Goal: Information Seeking & Learning: Learn about a topic

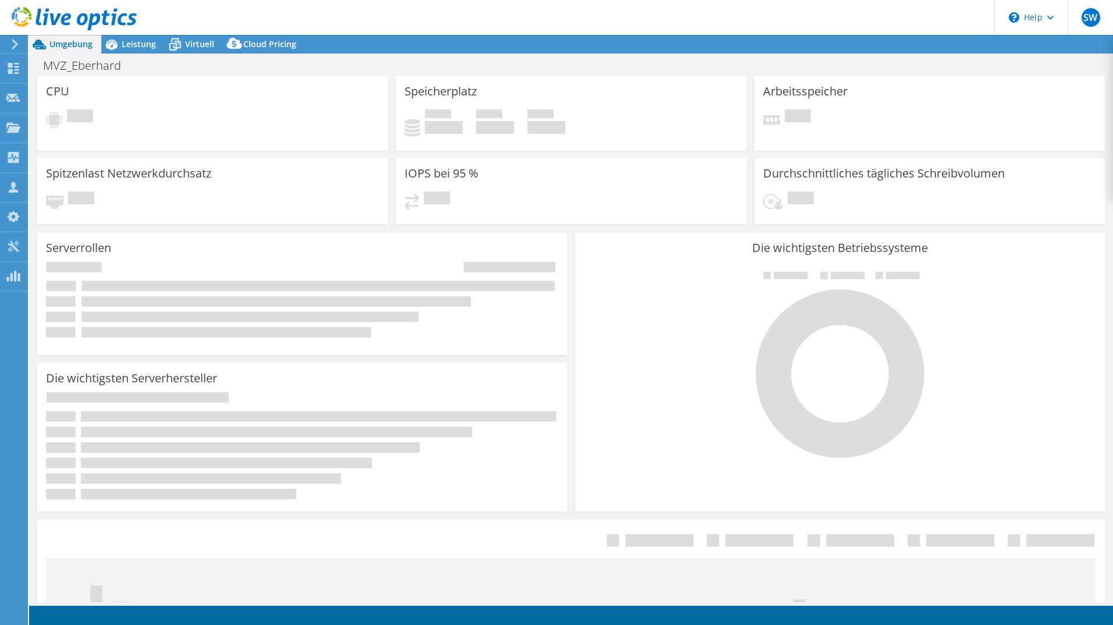
select select "USD"
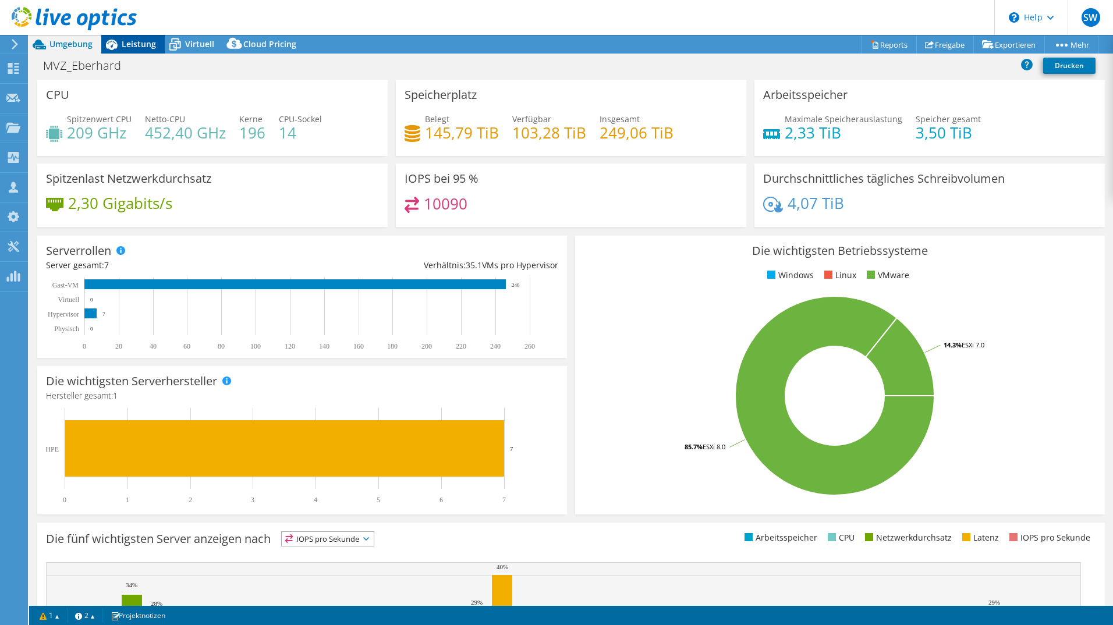
click at [153, 42] on span "Leistung" at bounding box center [139, 43] width 34 height 11
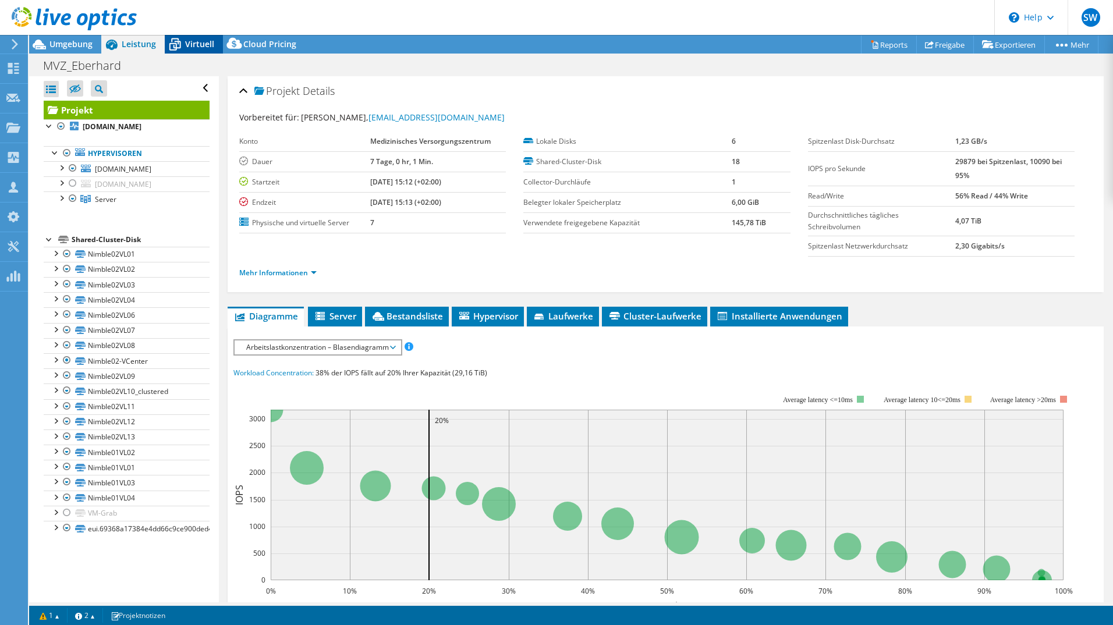
click at [187, 42] on span "Virtuell" at bounding box center [199, 43] width 29 height 11
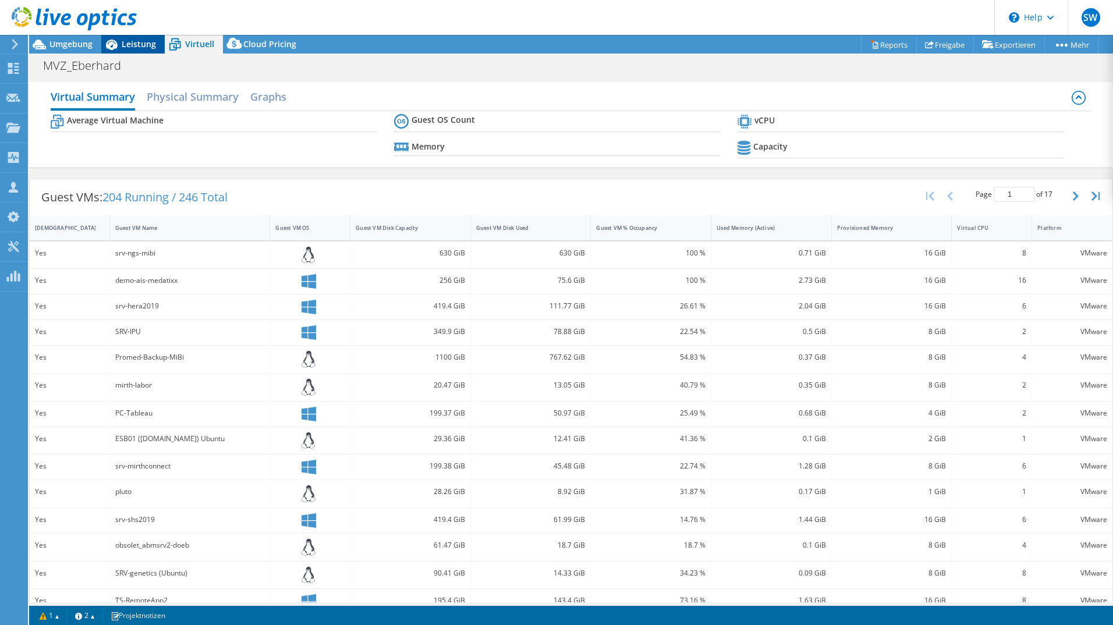
click at [146, 43] on span "Leistung" at bounding box center [139, 43] width 34 height 11
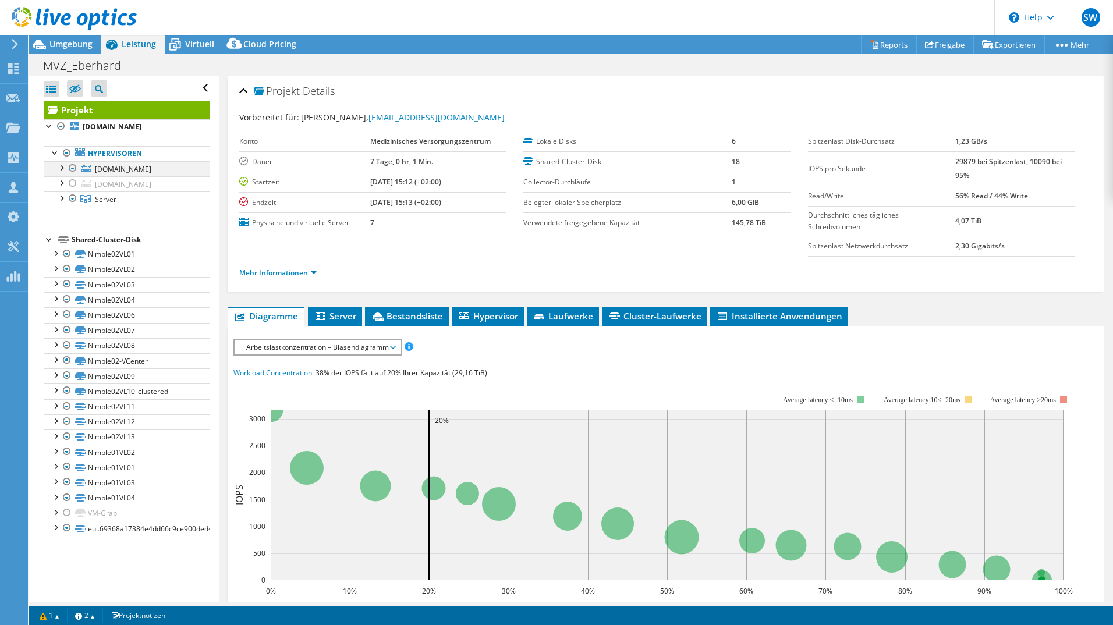
click at [73, 168] on div at bounding box center [73, 168] width 12 height 14
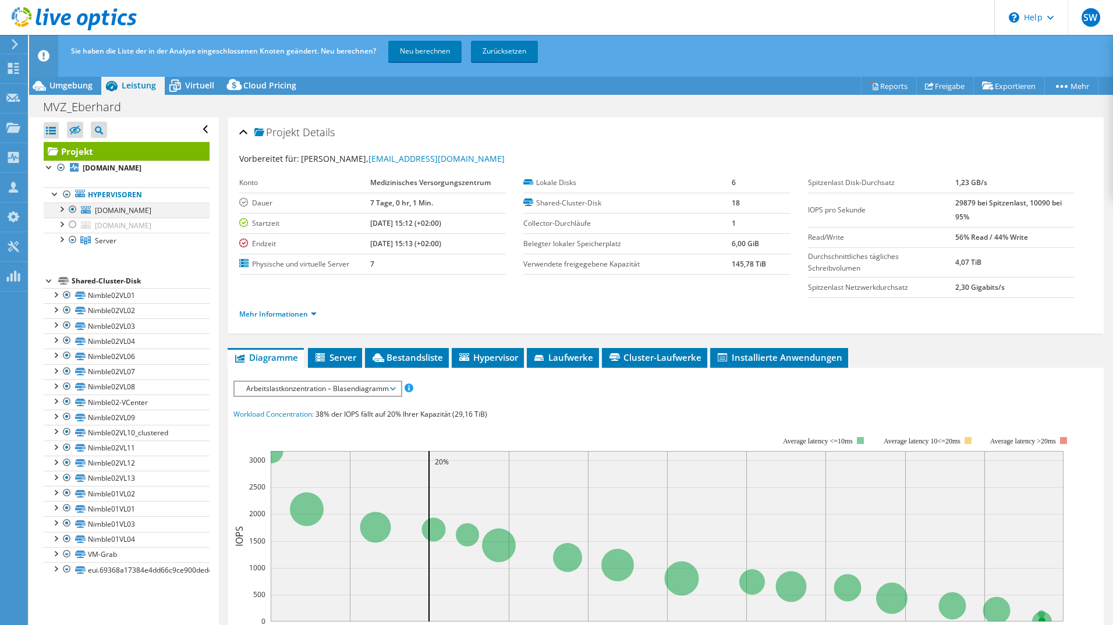
click at [72, 211] on div at bounding box center [73, 210] width 12 height 14
click at [421, 50] on link "Neu berechnen" at bounding box center [424, 51] width 73 height 21
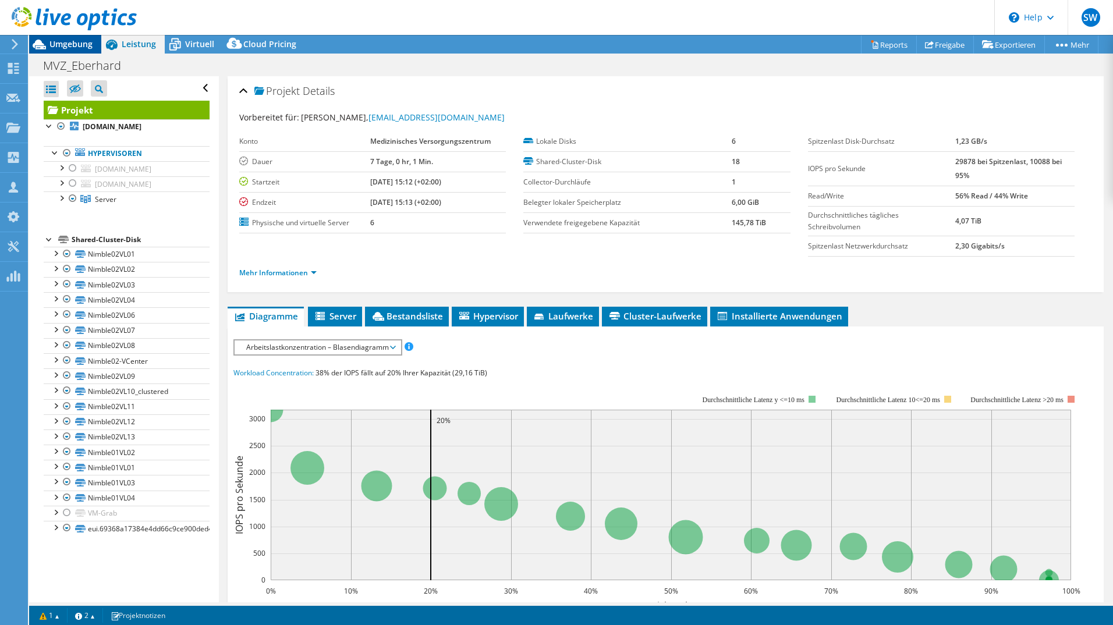
click at [81, 44] on span "Umgebung" at bounding box center [70, 43] width 43 height 11
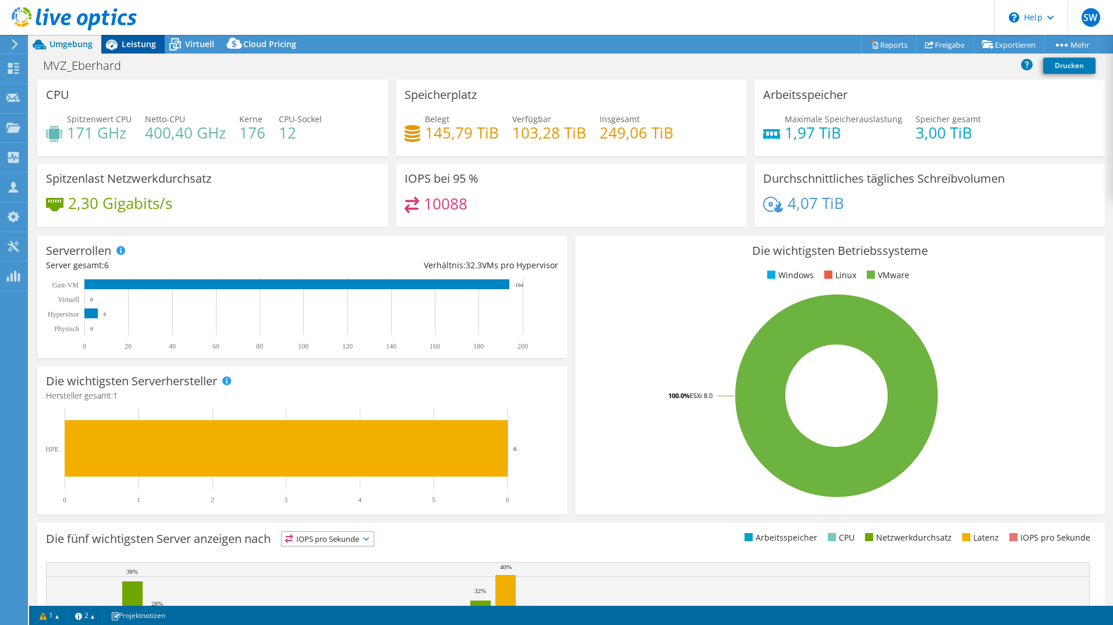
click at [144, 43] on span "Leistung" at bounding box center [139, 43] width 34 height 11
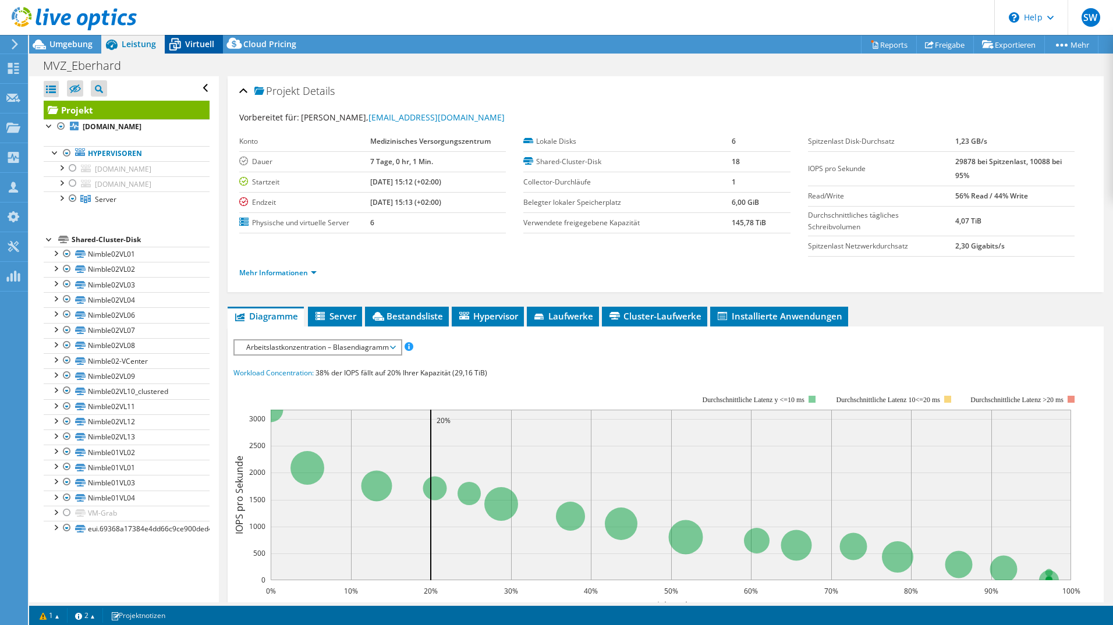
click at [206, 44] on span "Virtuell" at bounding box center [199, 43] width 29 height 11
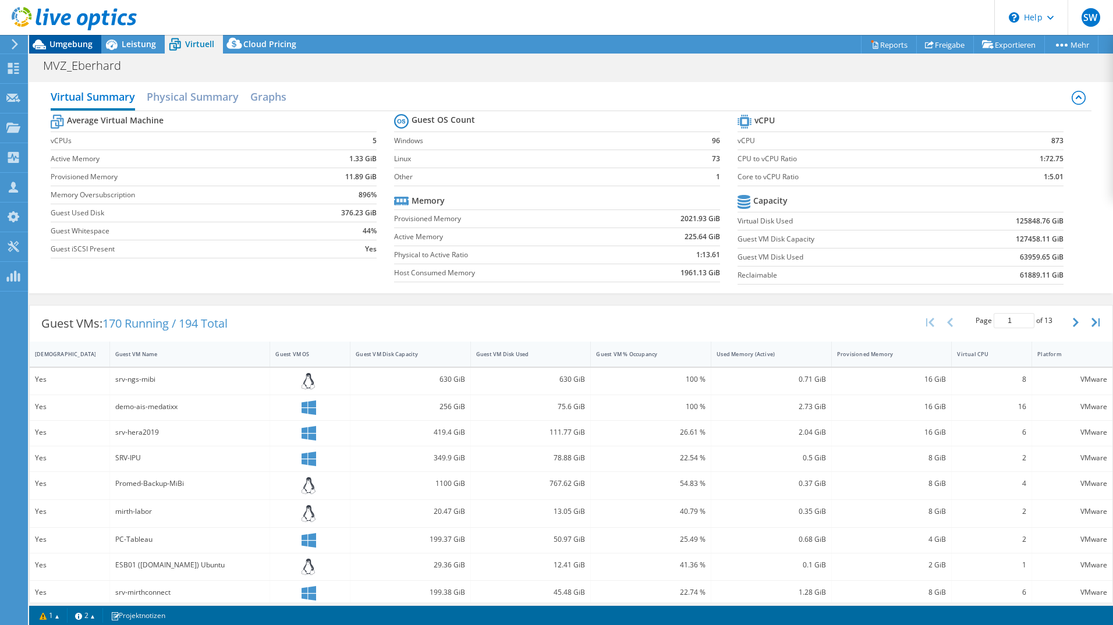
click at [76, 45] on span "Umgebung" at bounding box center [70, 43] width 43 height 11
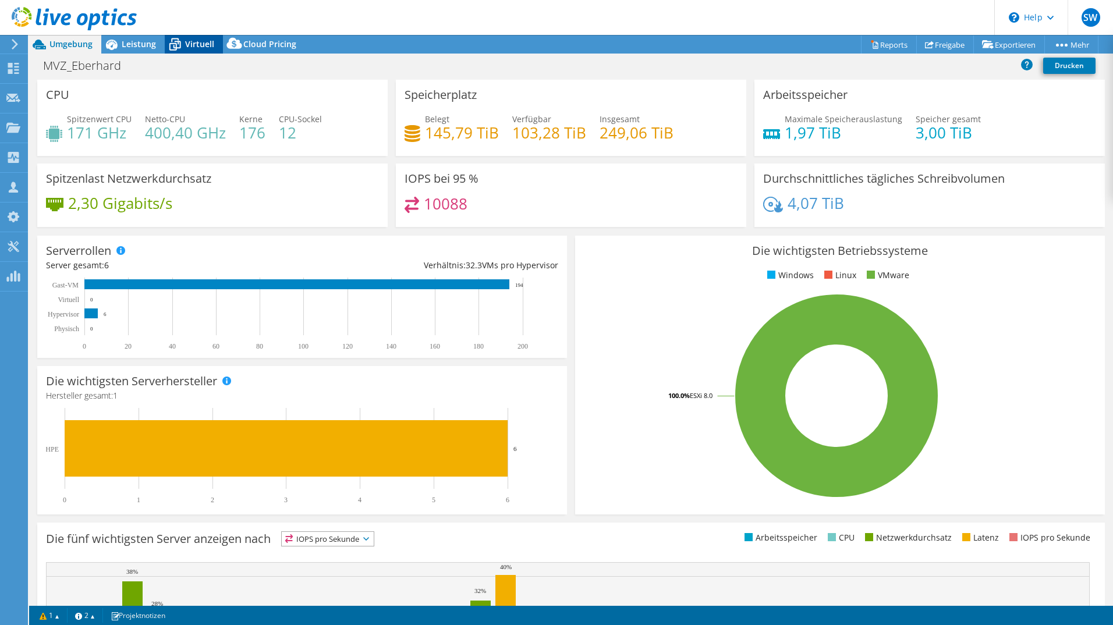
click at [203, 45] on span "Virtuell" at bounding box center [199, 43] width 29 height 11
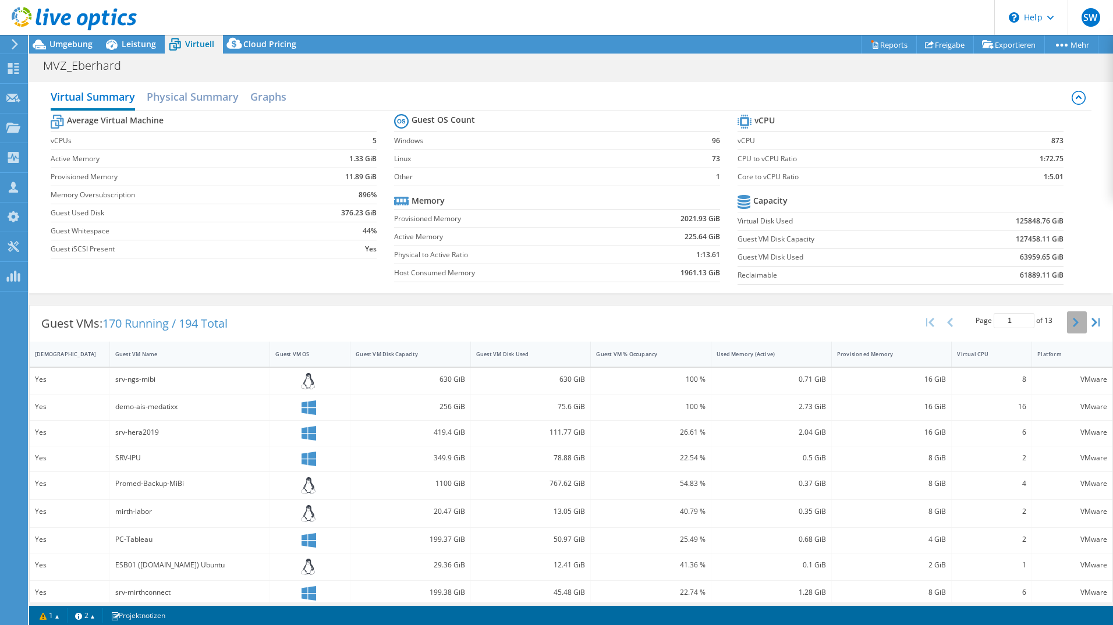
click at [1073, 323] on icon "button" at bounding box center [1076, 322] width 6 height 9
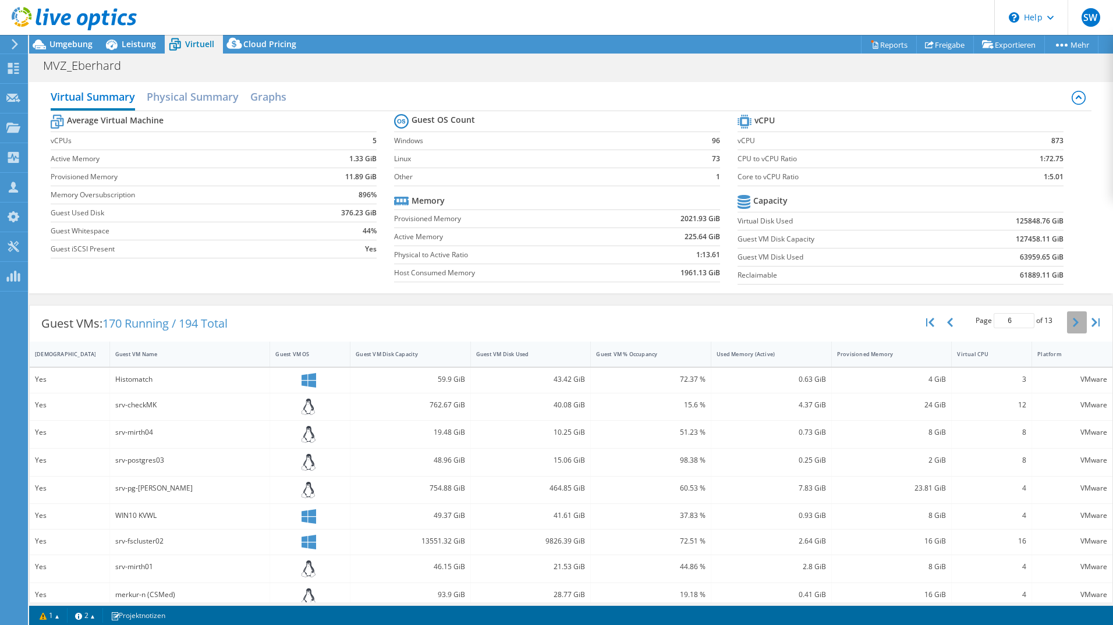
click at [1073, 323] on icon "button" at bounding box center [1076, 322] width 6 height 9
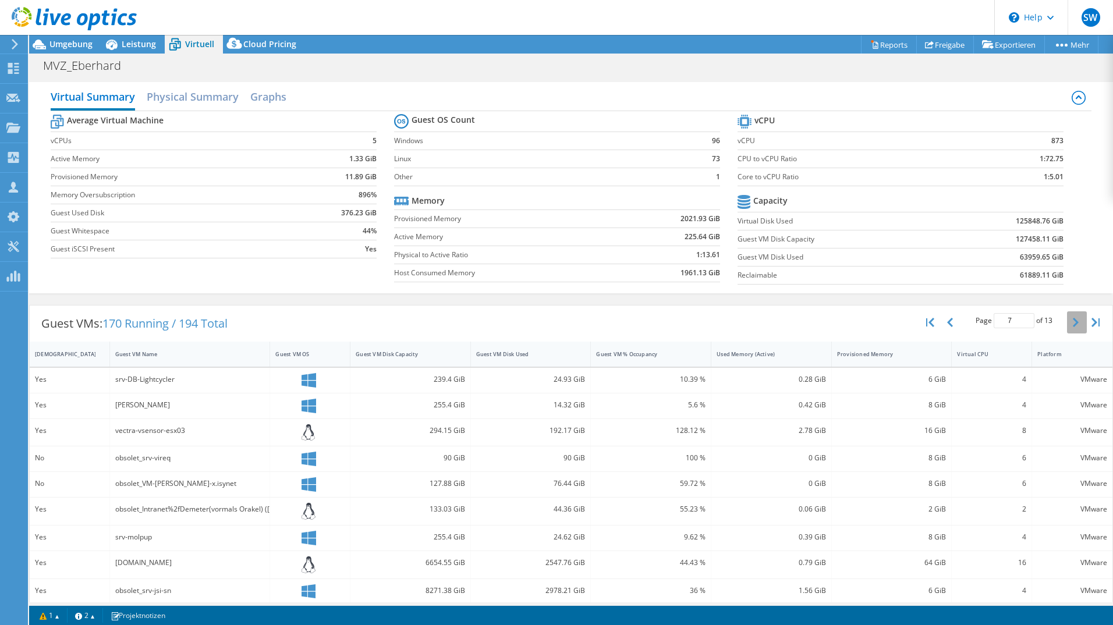
click at [1073, 323] on icon "button" at bounding box center [1076, 322] width 6 height 9
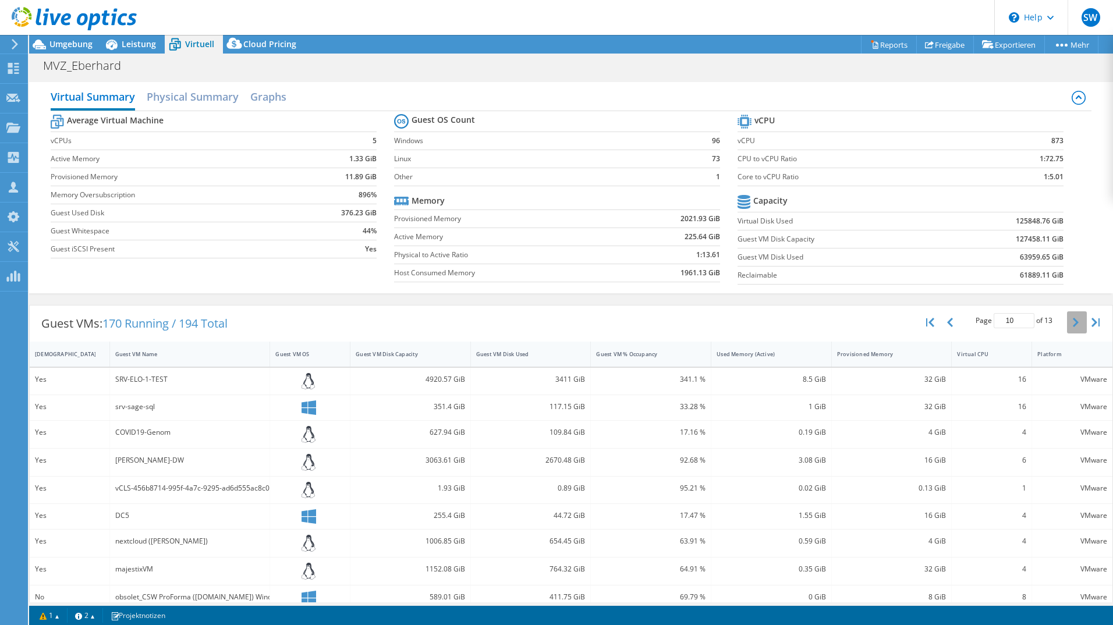
click at [1073, 323] on icon "button" at bounding box center [1076, 322] width 6 height 9
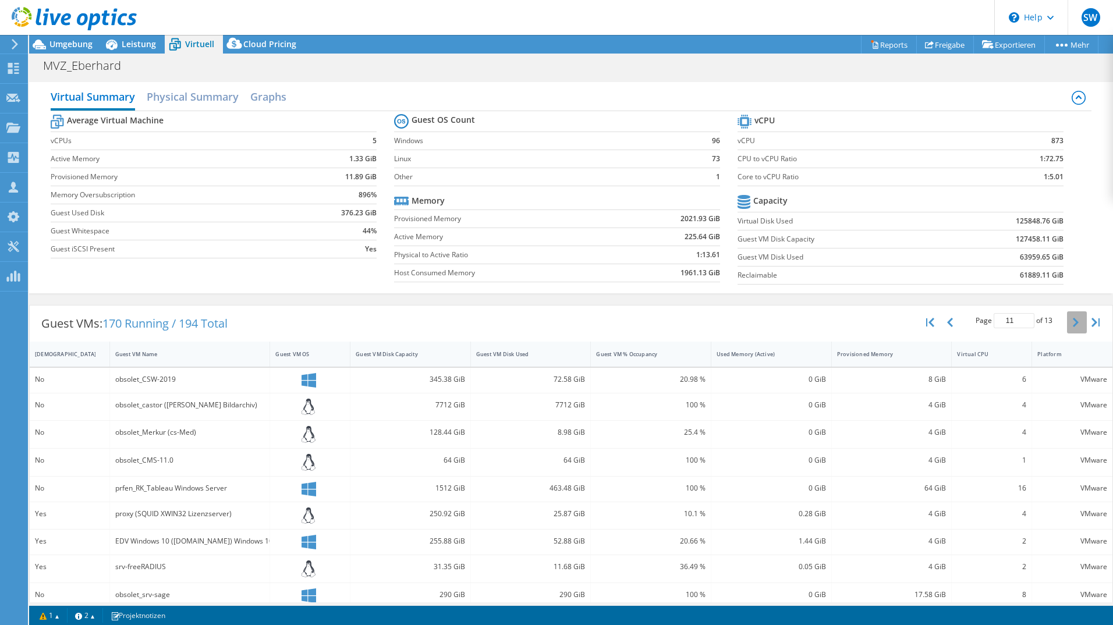
click at [1073, 323] on icon "button" at bounding box center [1076, 322] width 6 height 9
type input "12"
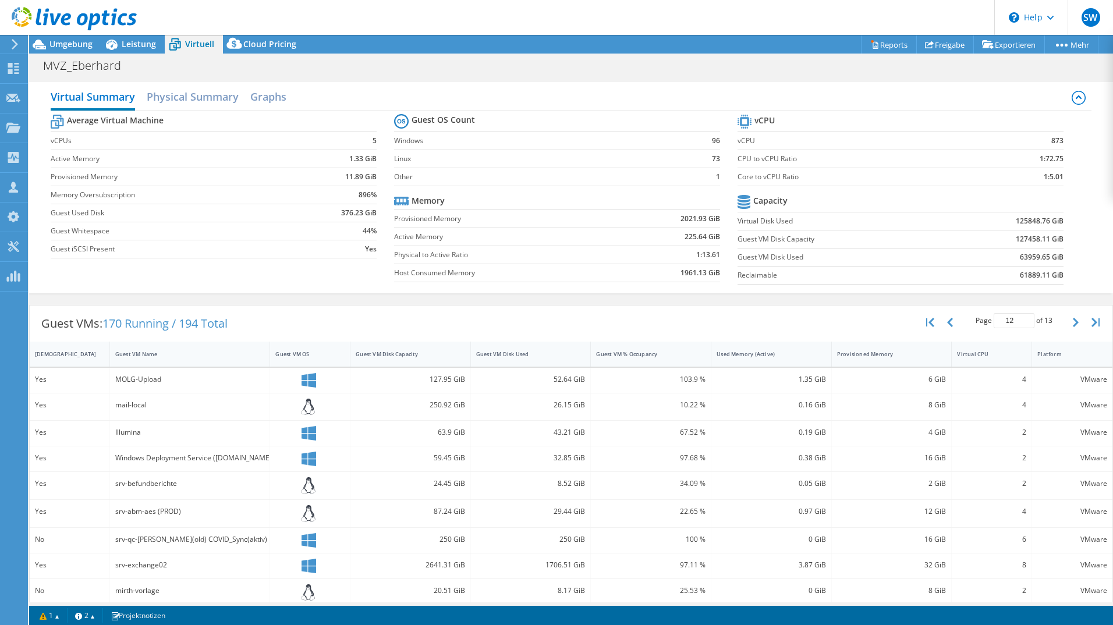
click at [135, 38] on div at bounding box center [68, 19] width 137 height 39
click at [135, 39] on div "SW Teammitglied [PERSON_NAME] [PERSON_NAME][EMAIL_ADDRESS][DOMAIN_NAME] unique …" at bounding box center [556, 312] width 1113 height 625
click at [136, 45] on span "Leistung" at bounding box center [139, 43] width 34 height 11
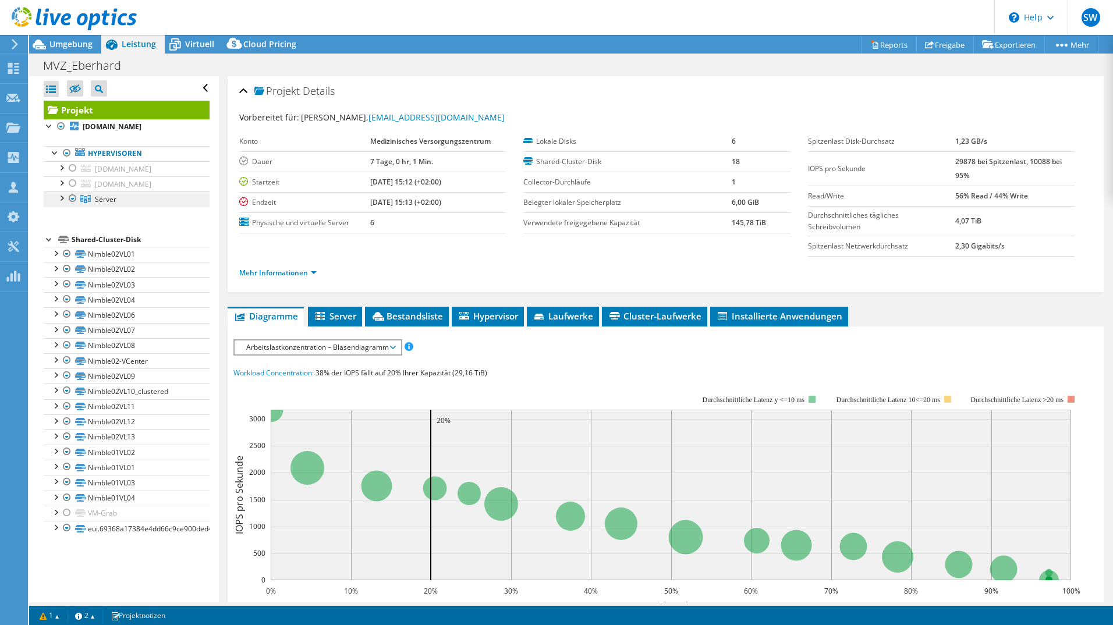
click at [104, 199] on span "Server" at bounding box center [106, 199] width 22 height 10
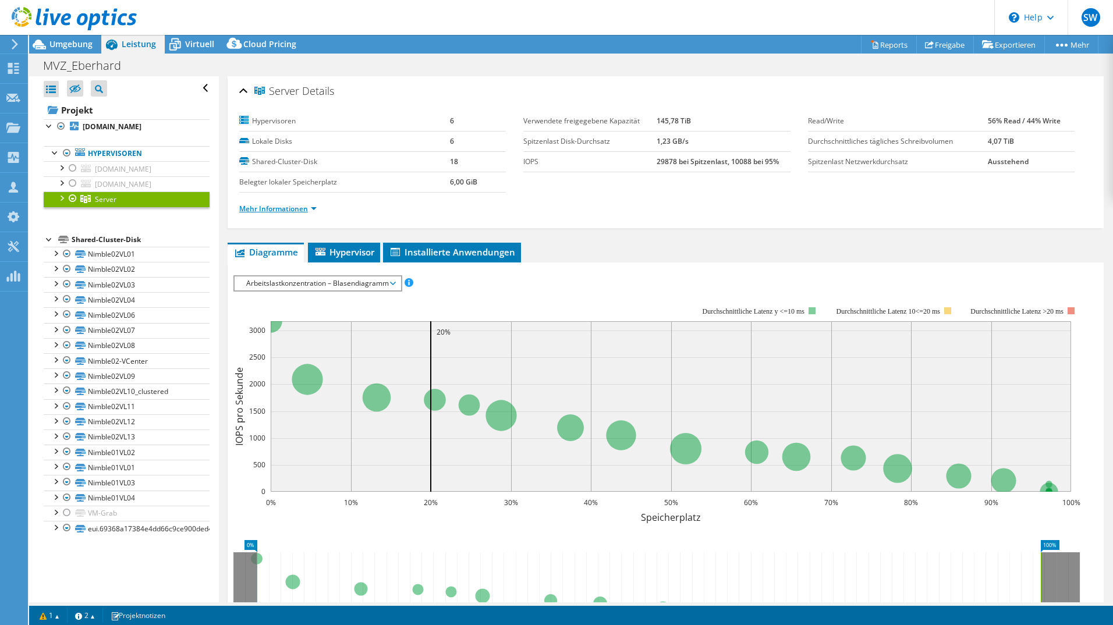
click at [292, 207] on link "Mehr Informationen" at bounding box center [277, 209] width 77 height 10
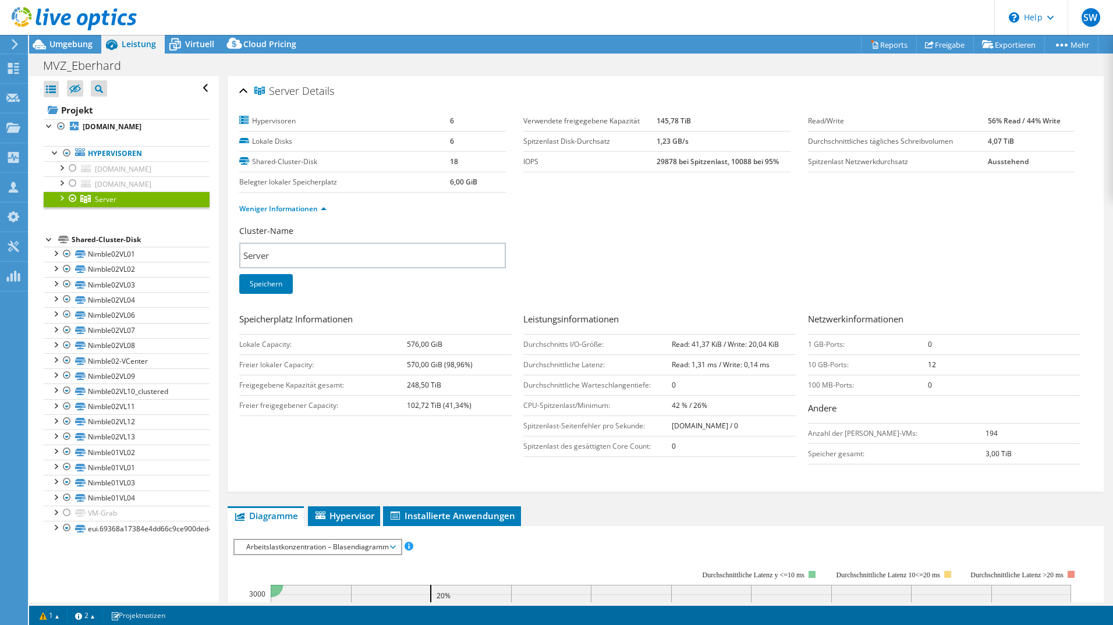
click at [62, 197] on div at bounding box center [61, 198] width 12 height 12
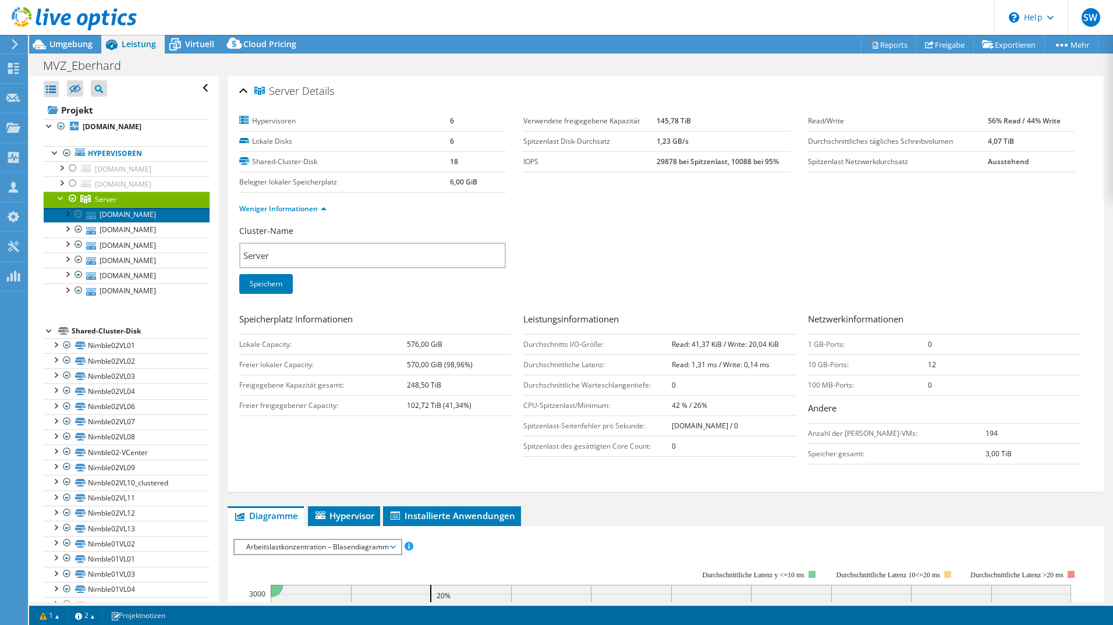
click at [107, 216] on link "[DOMAIN_NAME]" at bounding box center [127, 214] width 166 height 15
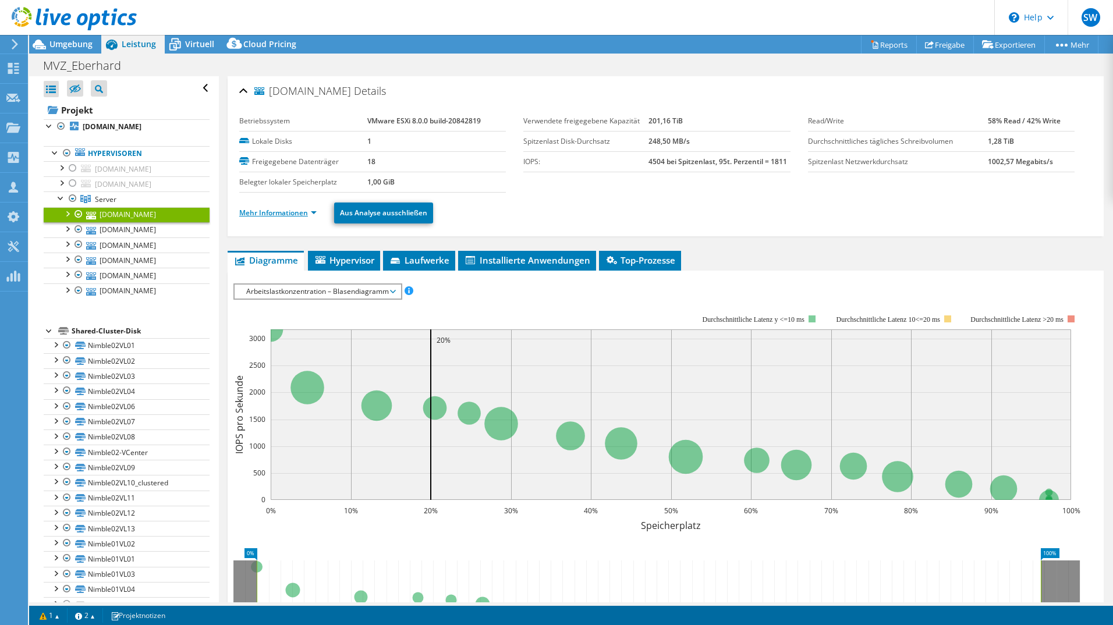
click at [261, 212] on link "Mehr Informationen" at bounding box center [277, 213] width 77 height 10
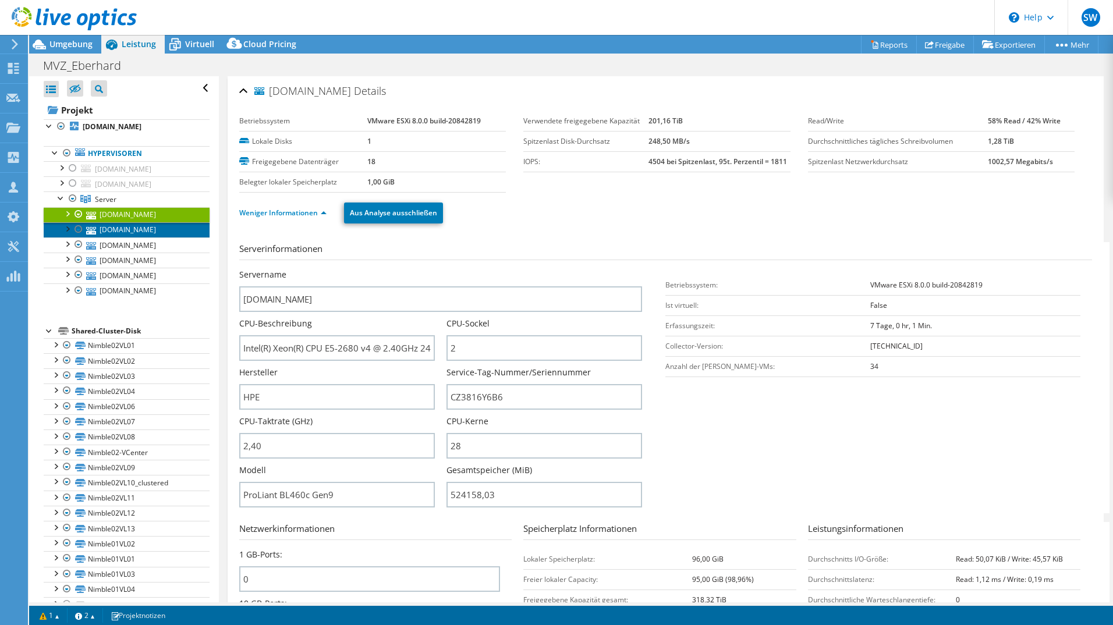
click at [128, 233] on link "[DOMAIN_NAME]" at bounding box center [127, 229] width 166 height 15
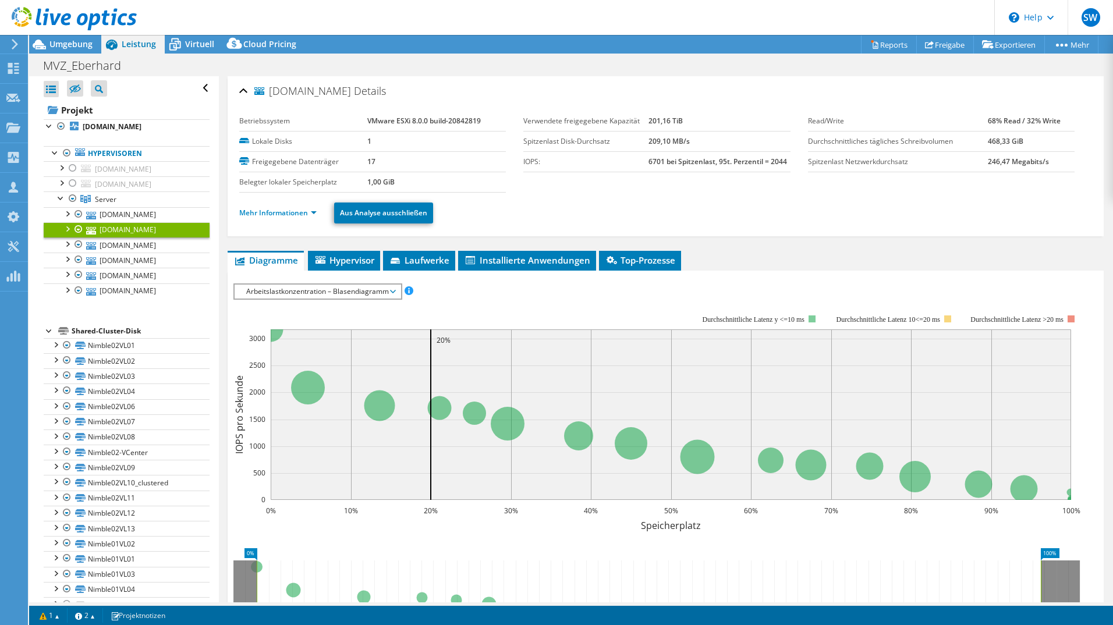
click at [298, 220] on ul "Mehr Informationen Aus Analyse ausschließen" at bounding box center [665, 212] width 853 height 24
click at [293, 214] on link "Mehr Informationen" at bounding box center [277, 213] width 77 height 10
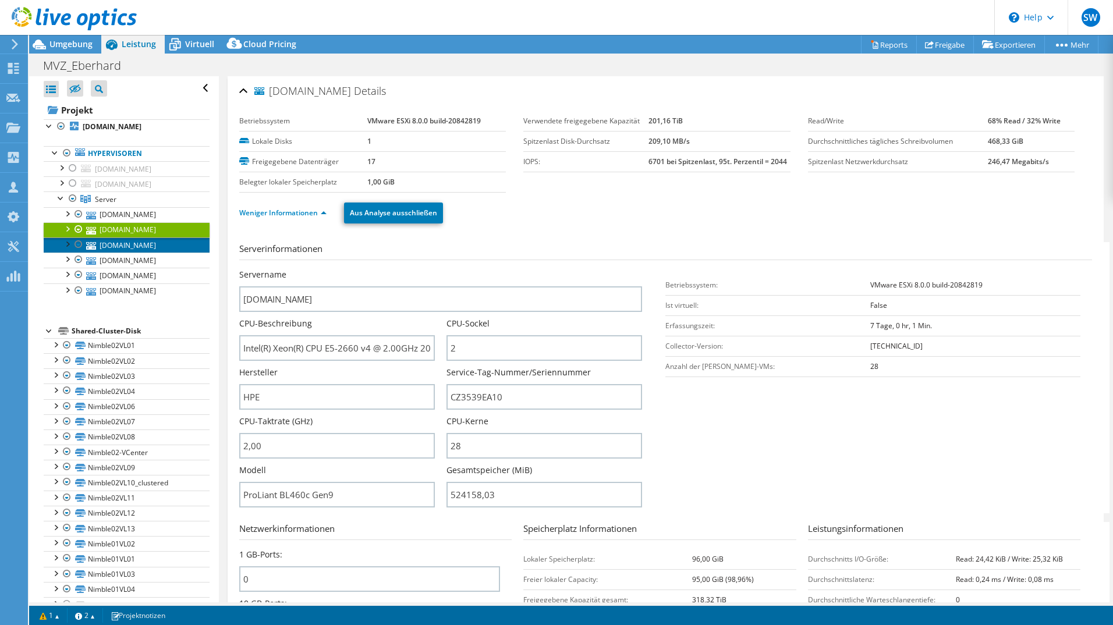
click at [151, 246] on link "[DOMAIN_NAME]" at bounding box center [127, 245] width 166 height 15
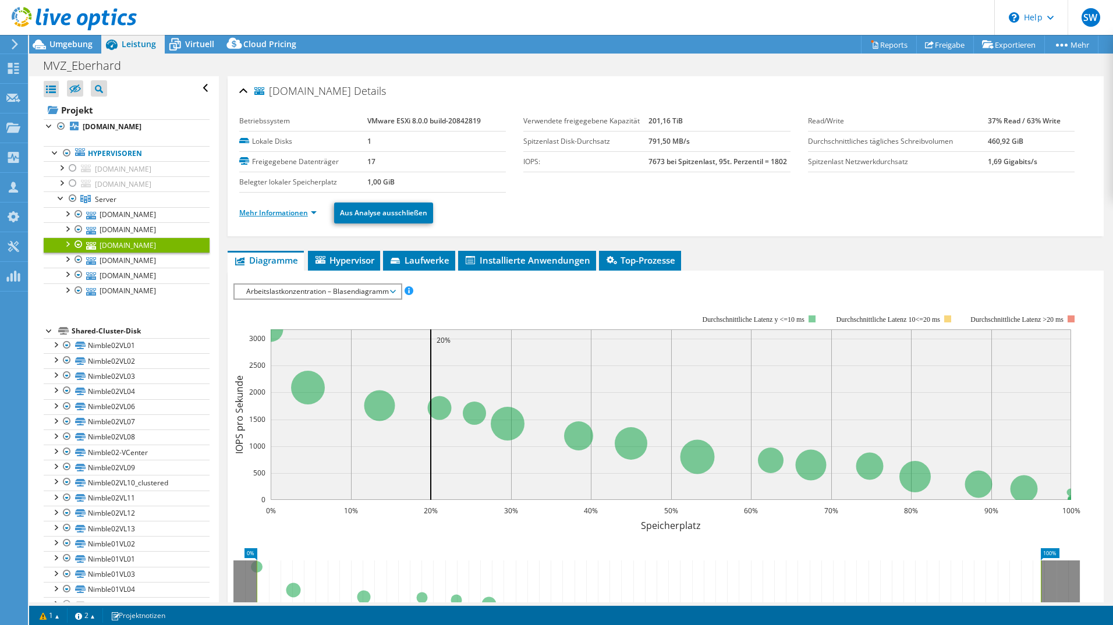
click at [263, 210] on link "Mehr Informationen" at bounding box center [277, 213] width 77 height 10
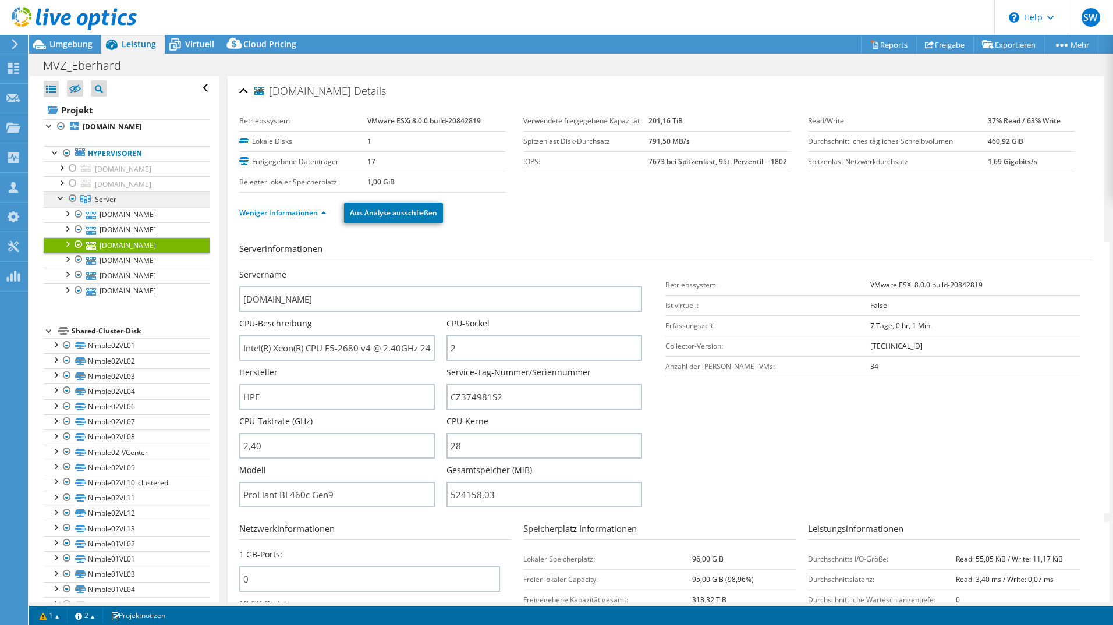
click at [119, 201] on link "Server" at bounding box center [127, 199] width 166 height 15
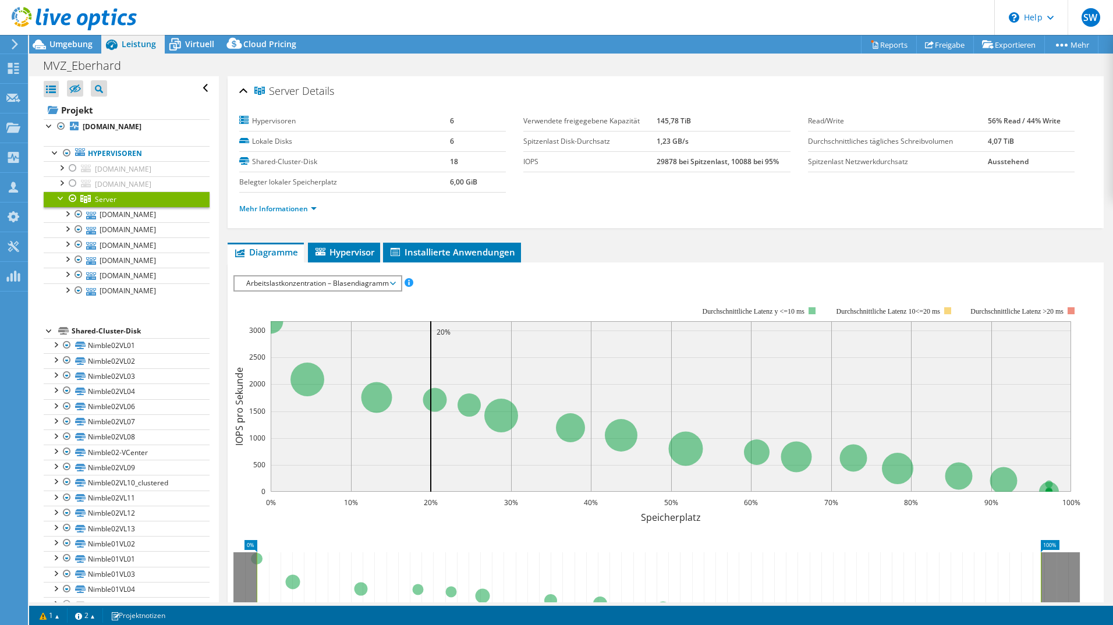
click at [309, 284] on span "Arbeitslastkonzentration – Blasendiagramm" at bounding box center [317, 284] width 154 height 14
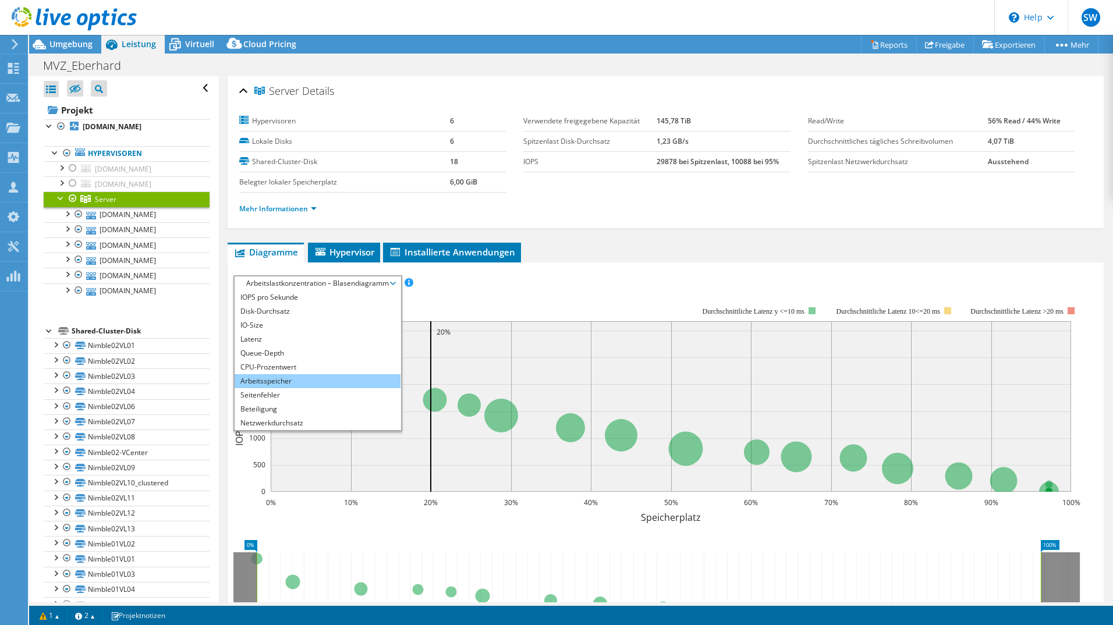
click at [299, 379] on li "Arbeitsspeicher" at bounding box center [318, 381] width 166 height 14
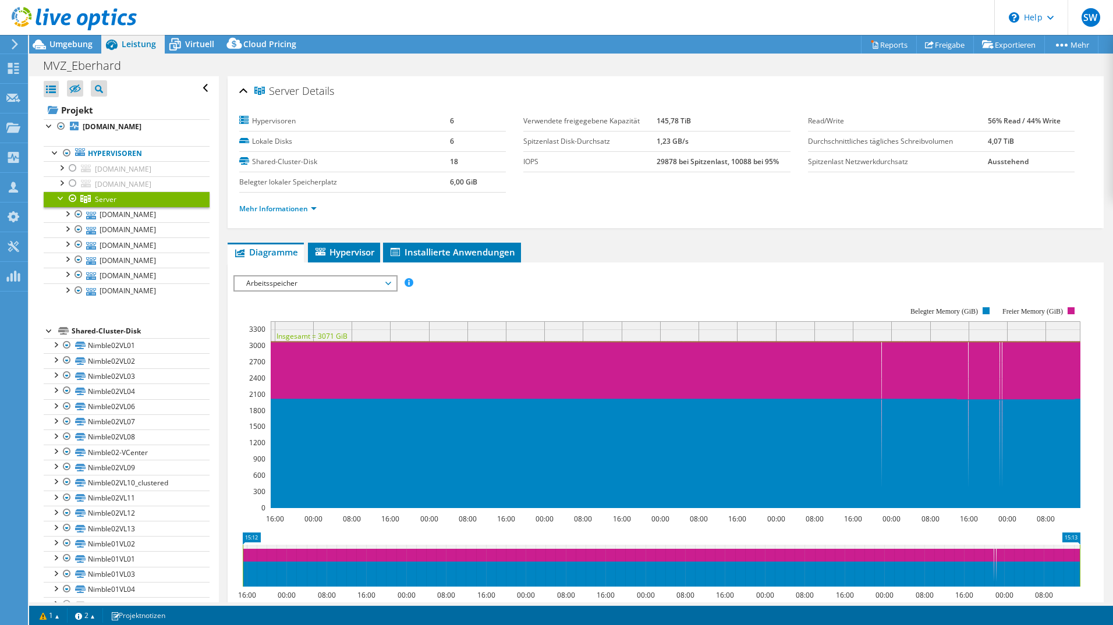
click at [162, 42] on div "Leistung" at bounding box center [132, 44] width 63 height 19
click at [179, 44] on icon at bounding box center [175, 45] width 12 height 9
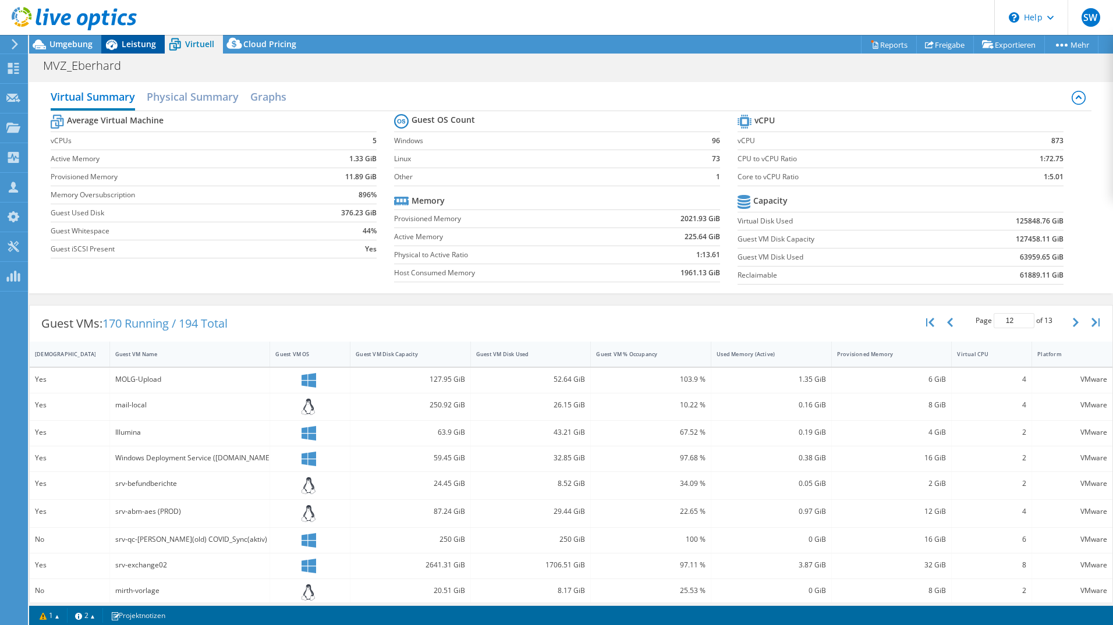
click at [135, 41] on span "Leistung" at bounding box center [139, 43] width 34 height 11
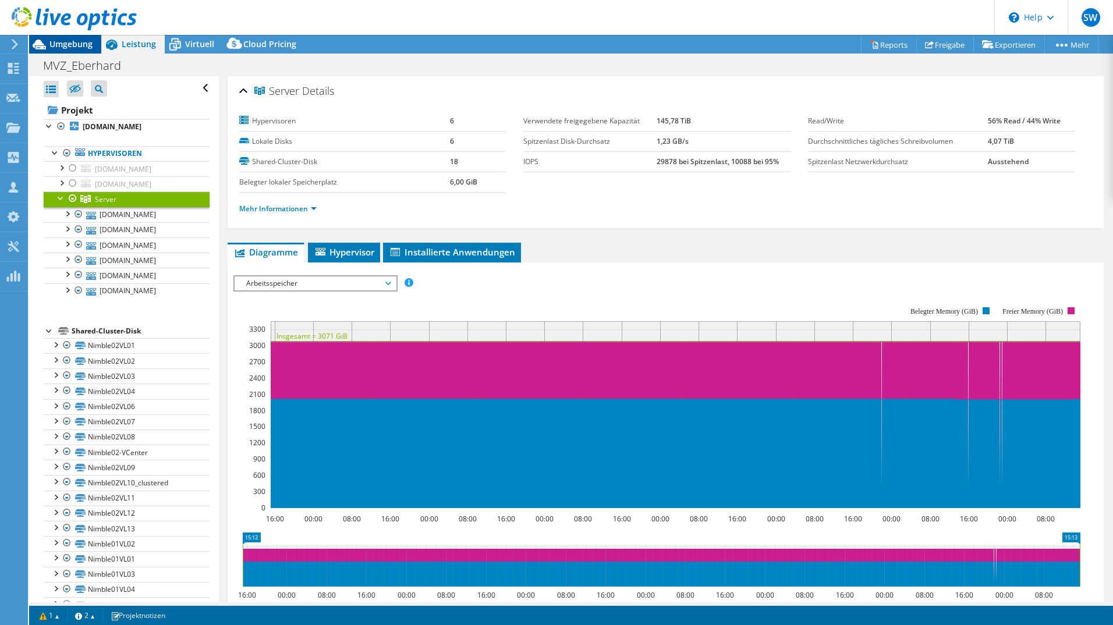
click at [77, 44] on span "Umgebung" at bounding box center [70, 43] width 43 height 11
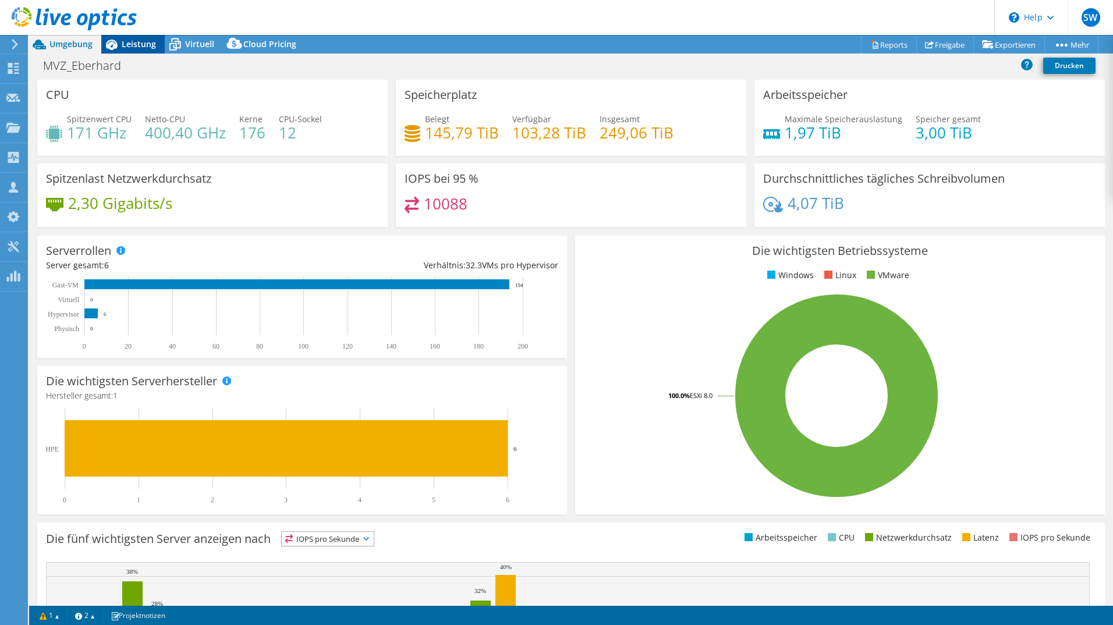
click at [136, 47] on span "Leistung" at bounding box center [139, 43] width 34 height 11
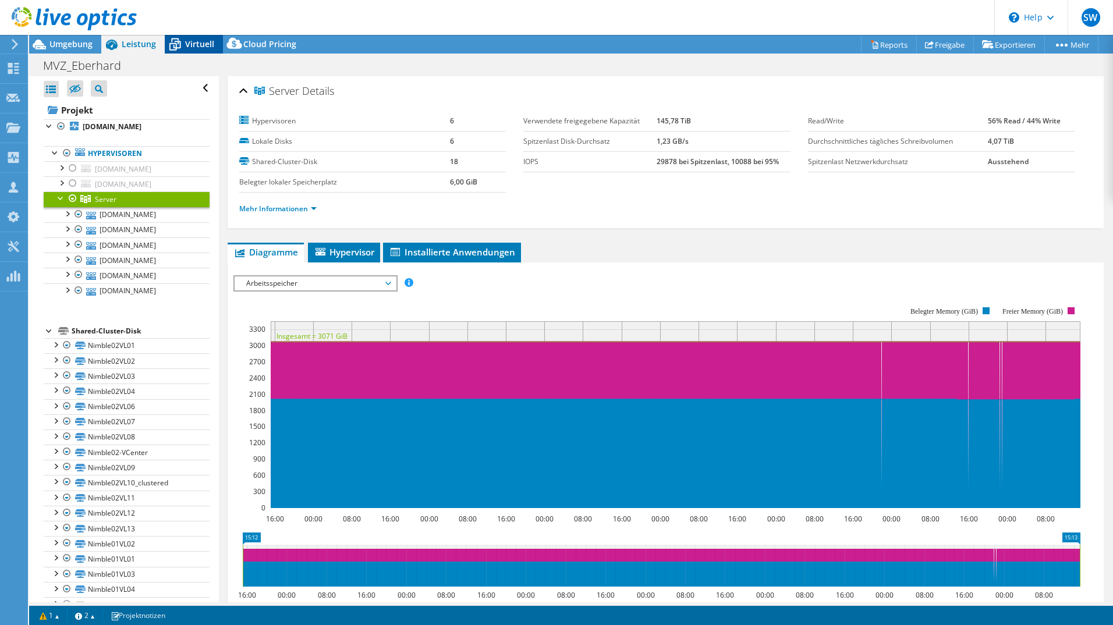
click at [196, 42] on span "Virtuell" at bounding box center [199, 43] width 29 height 11
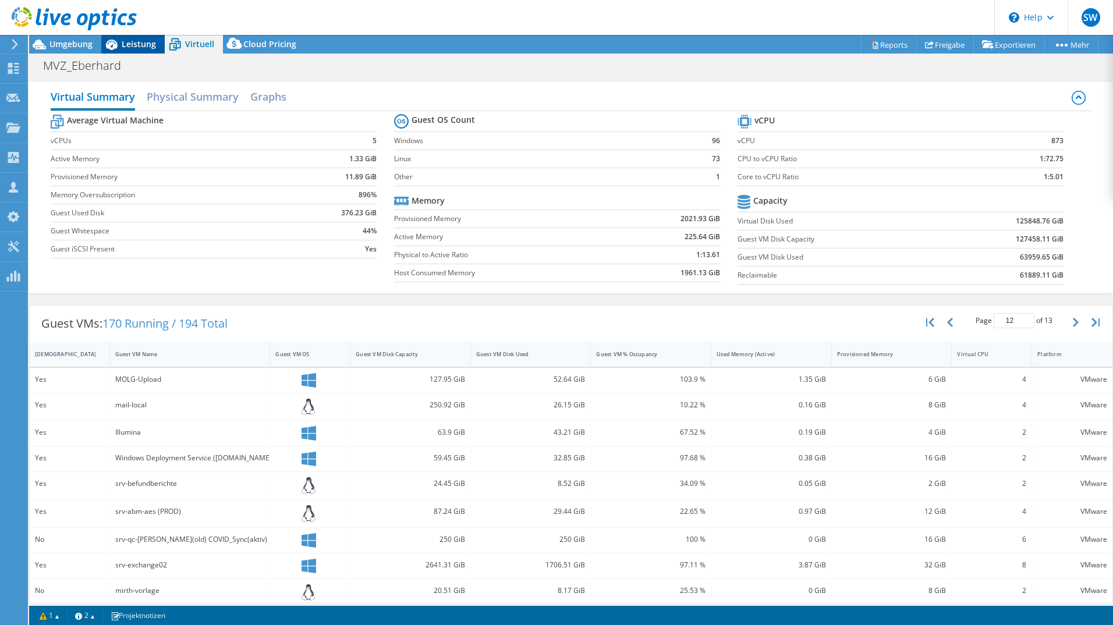
click at [132, 43] on span "Leistung" at bounding box center [139, 43] width 34 height 11
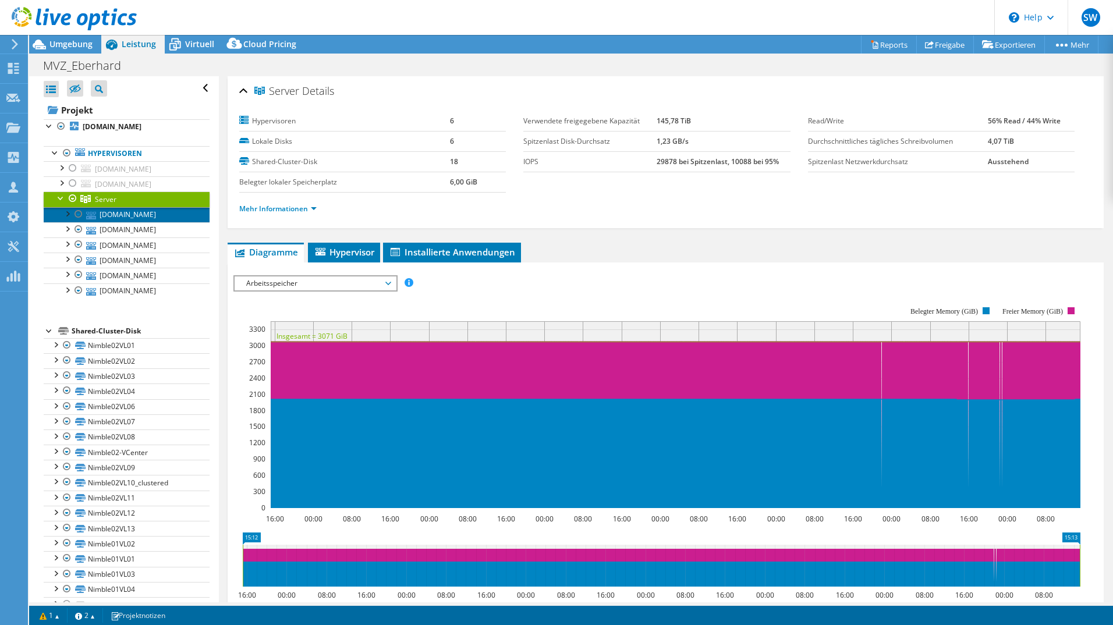
click at [121, 214] on link "[DOMAIN_NAME]" at bounding box center [127, 214] width 166 height 15
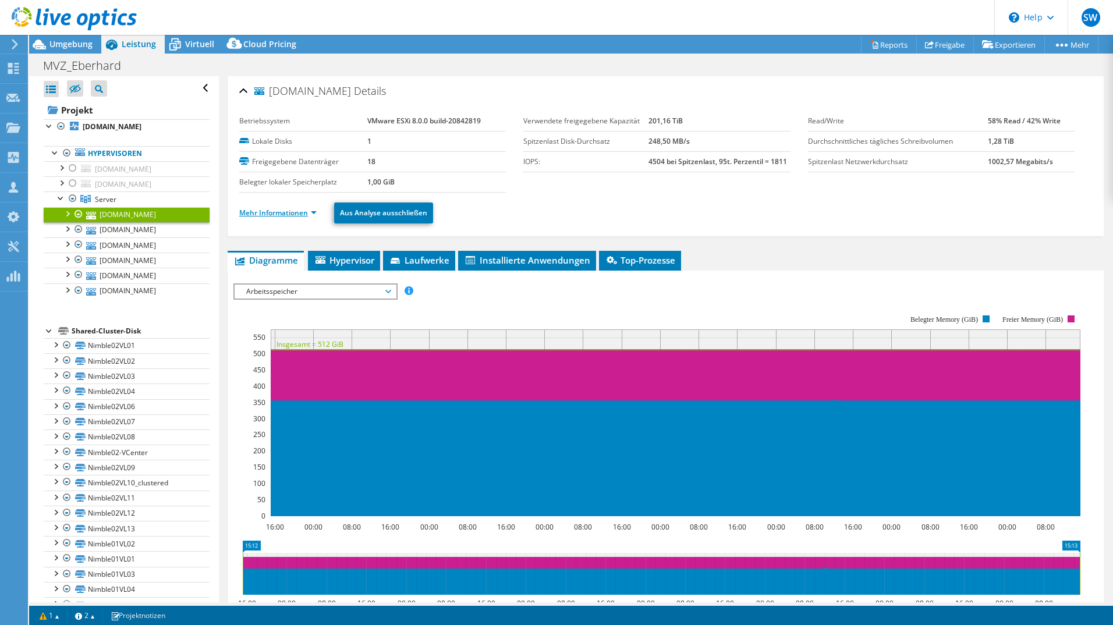
click at [287, 212] on link "Mehr Informationen" at bounding box center [277, 213] width 77 height 10
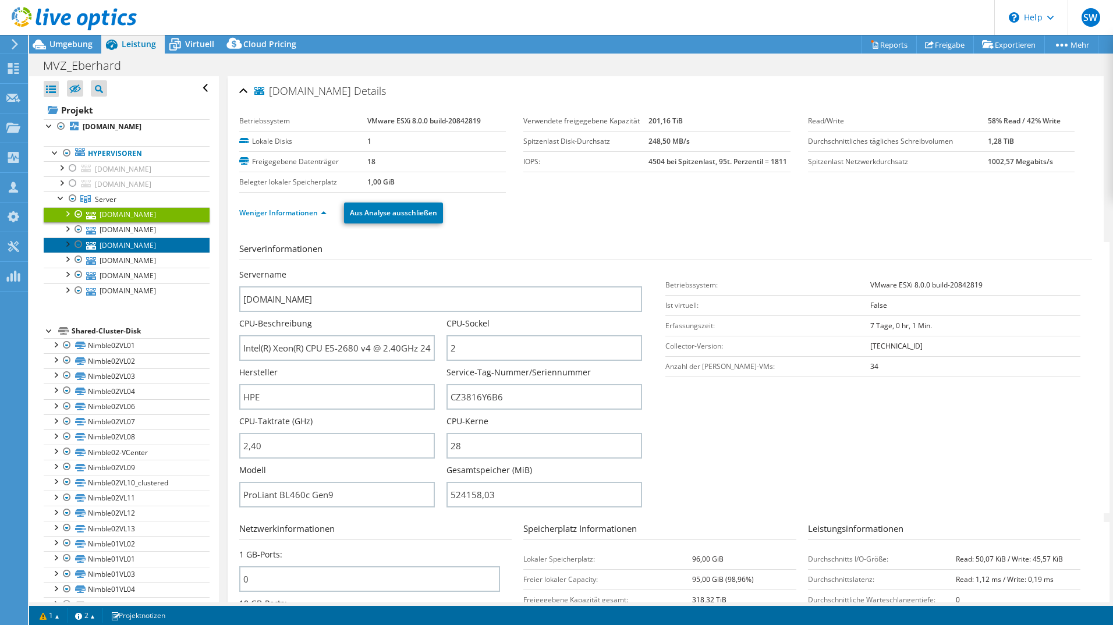
click at [112, 250] on link "[DOMAIN_NAME]" at bounding box center [127, 245] width 166 height 15
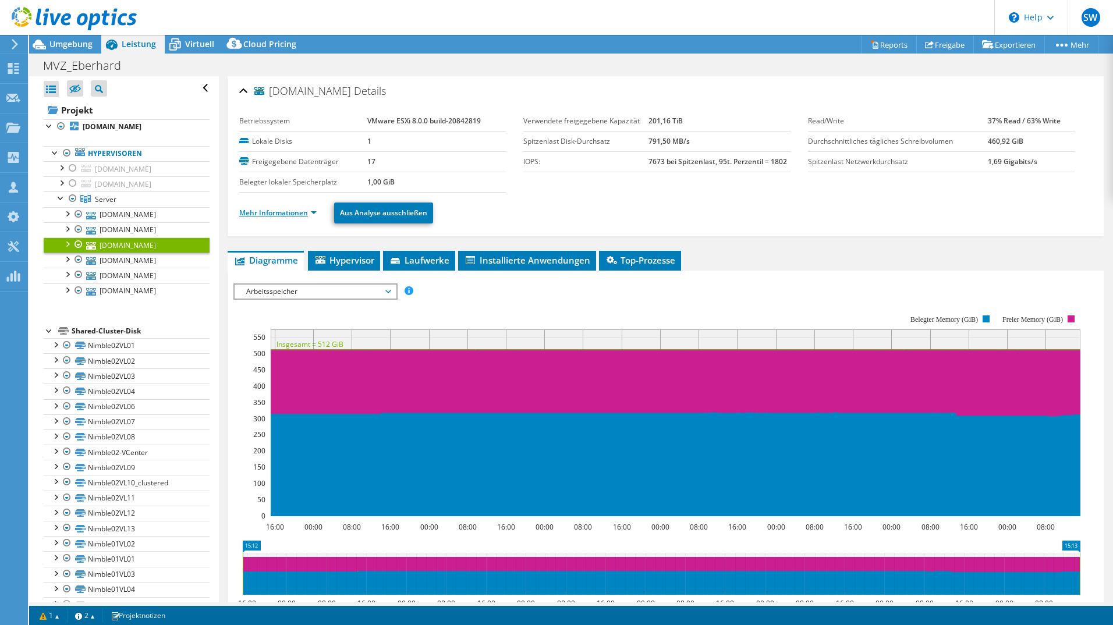
click at [283, 210] on link "Mehr Informationen" at bounding box center [277, 213] width 77 height 10
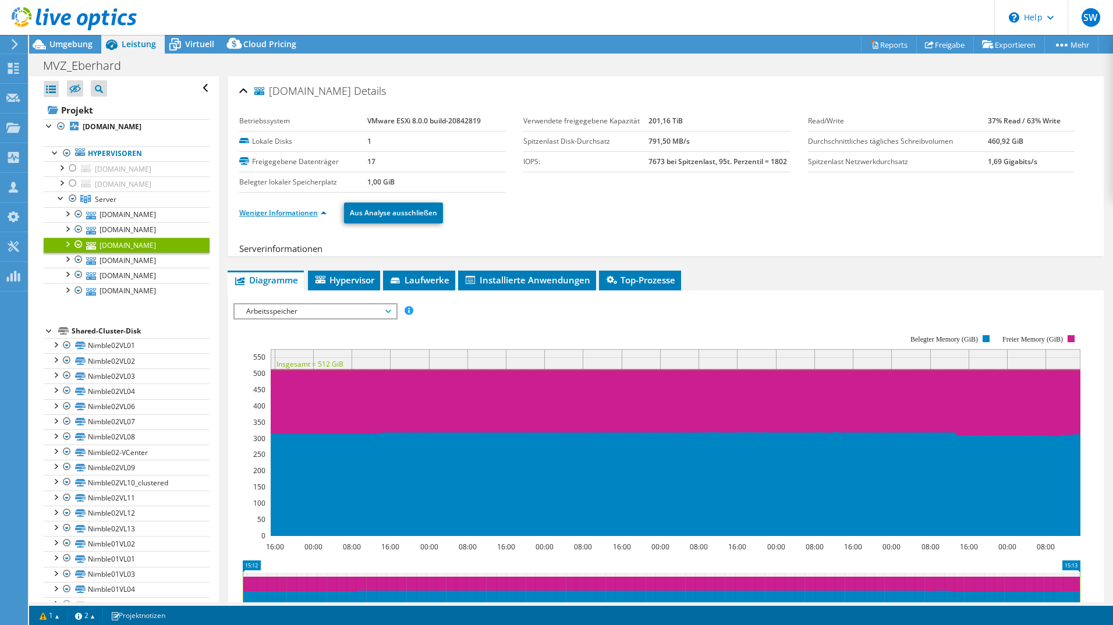
click at [284, 215] on link "Weniger Informationen" at bounding box center [282, 213] width 87 height 10
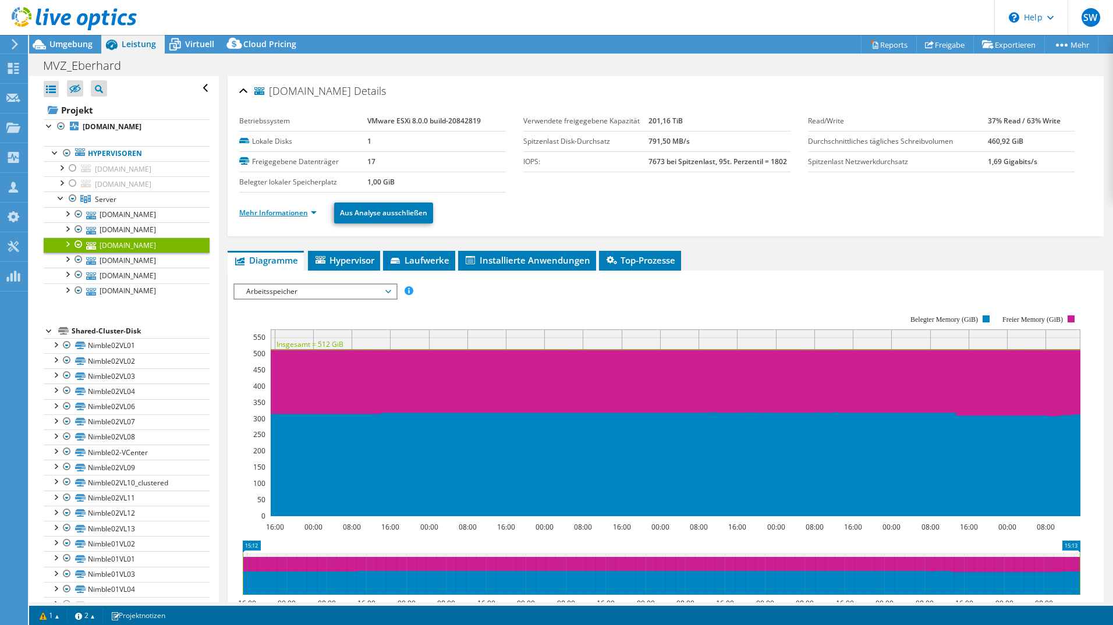
click at [284, 215] on link "Mehr Informationen" at bounding box center [277, 213] width 77 height 10
click at [141, 280] on link "[DOMAIN_NAME]" at bounding box center [127, 275] width 166 height 15
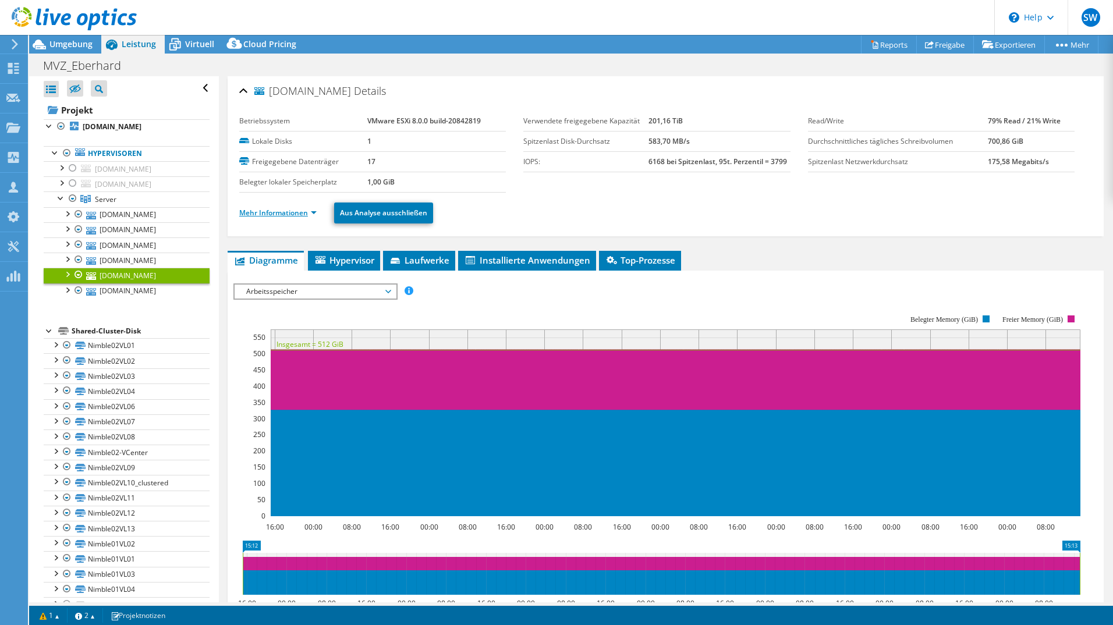
click at [279, 212] on link "Mehr Informationen" at bounding box center [277, 213] width 77 height 10
